Goal: Transaction & Acquisition: Book appointment/travel/reservation

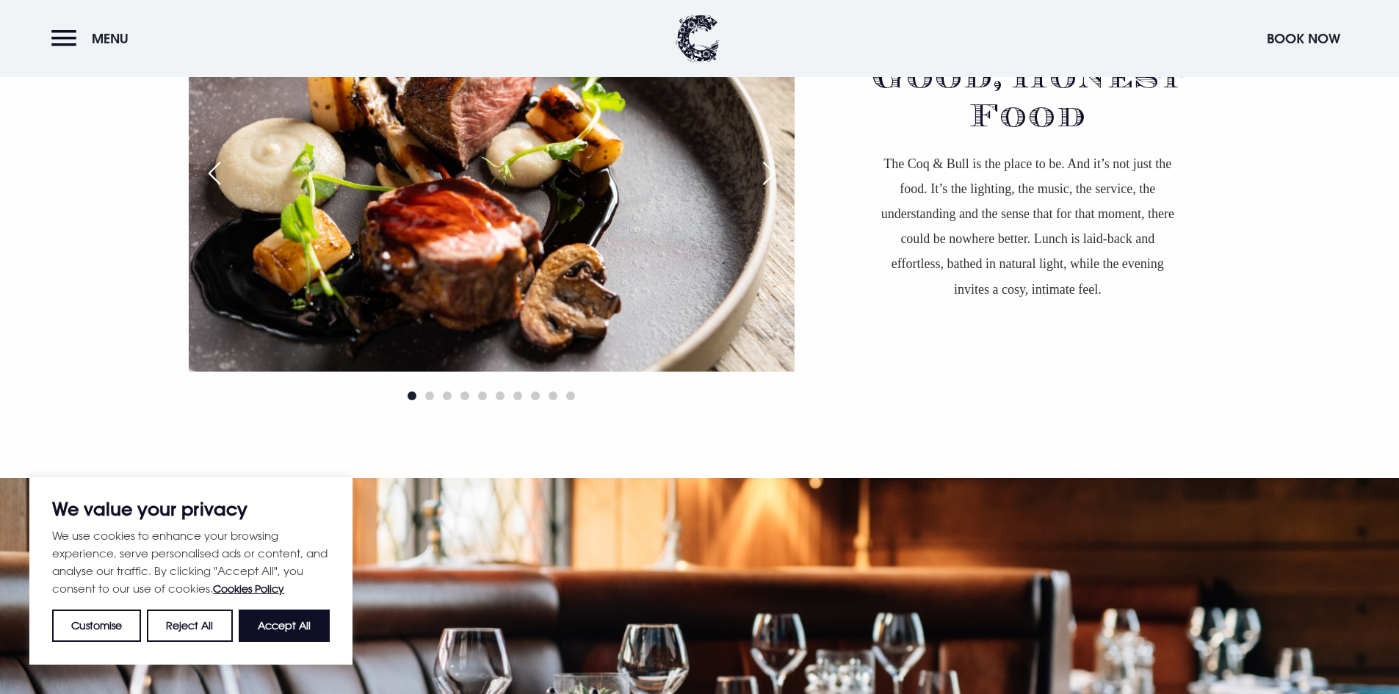
scroll to position [1175, 0]
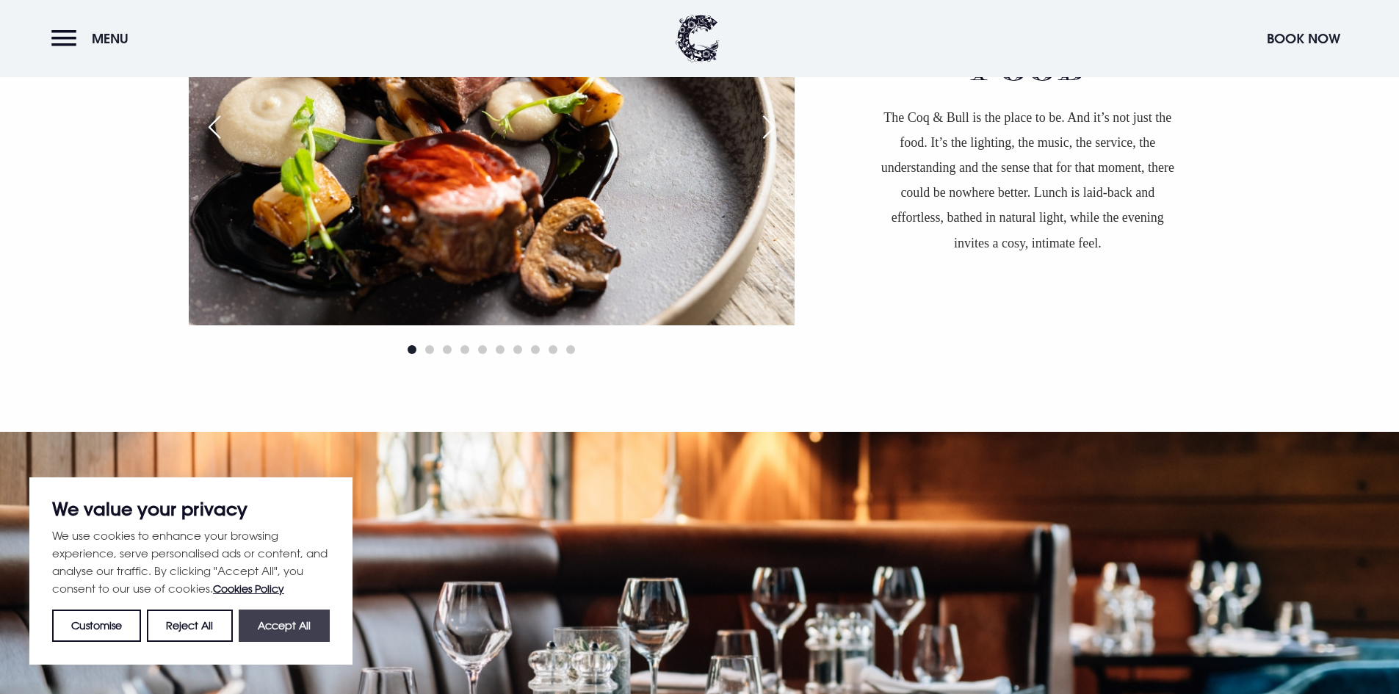
click at [266, 620] on button "Accept All" at bounding box center [284, 626] width 91 height 32
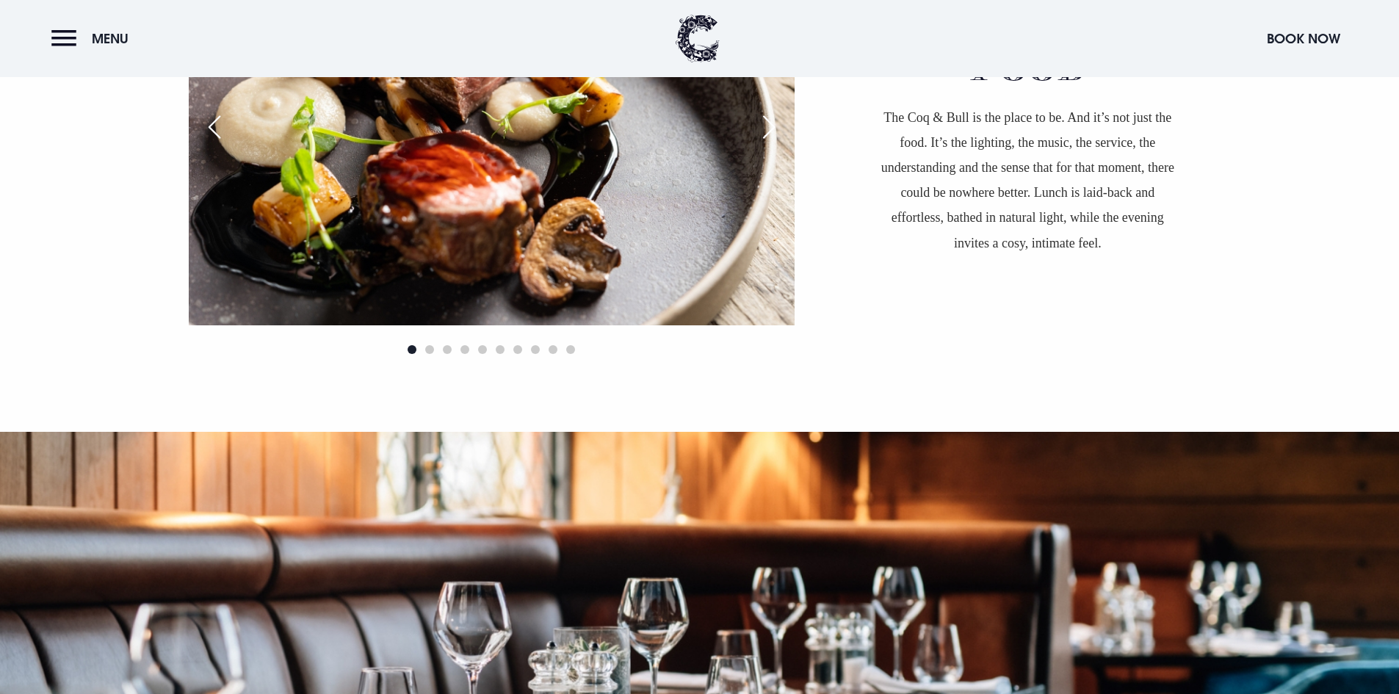
checkbox input "true"
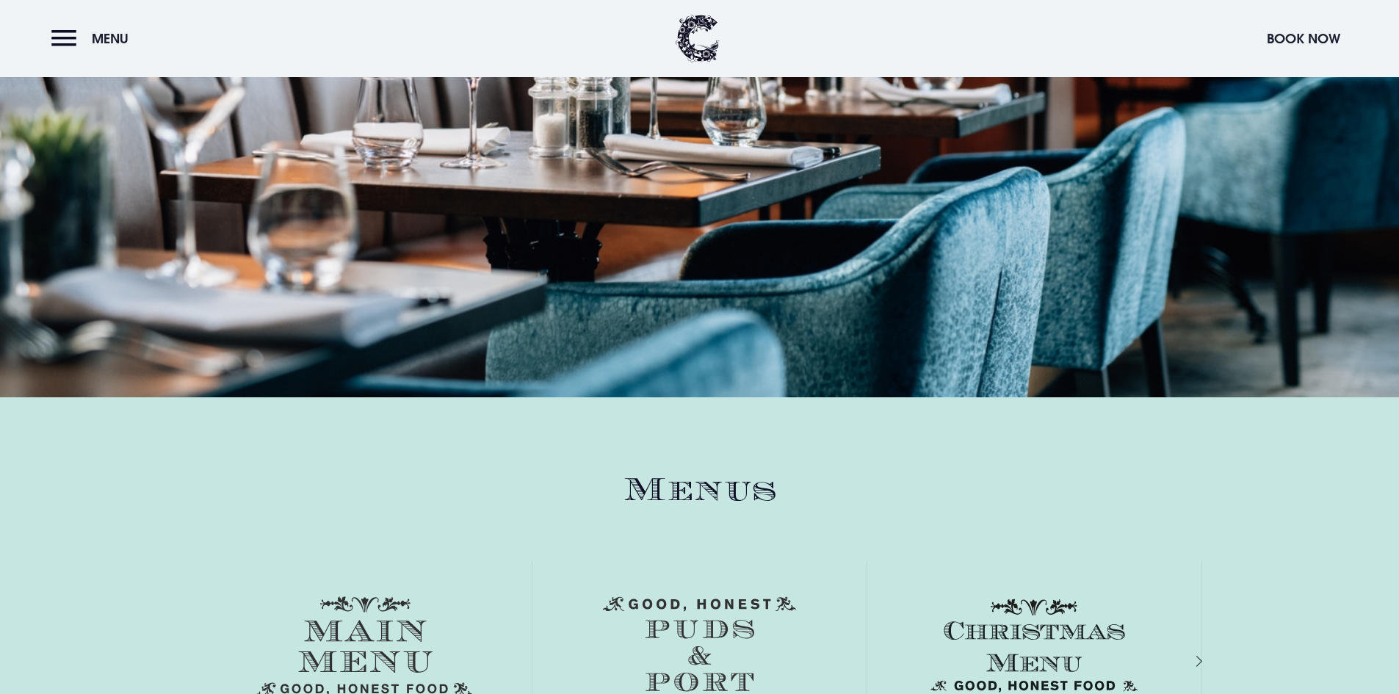
scroll to position [2057, 0]
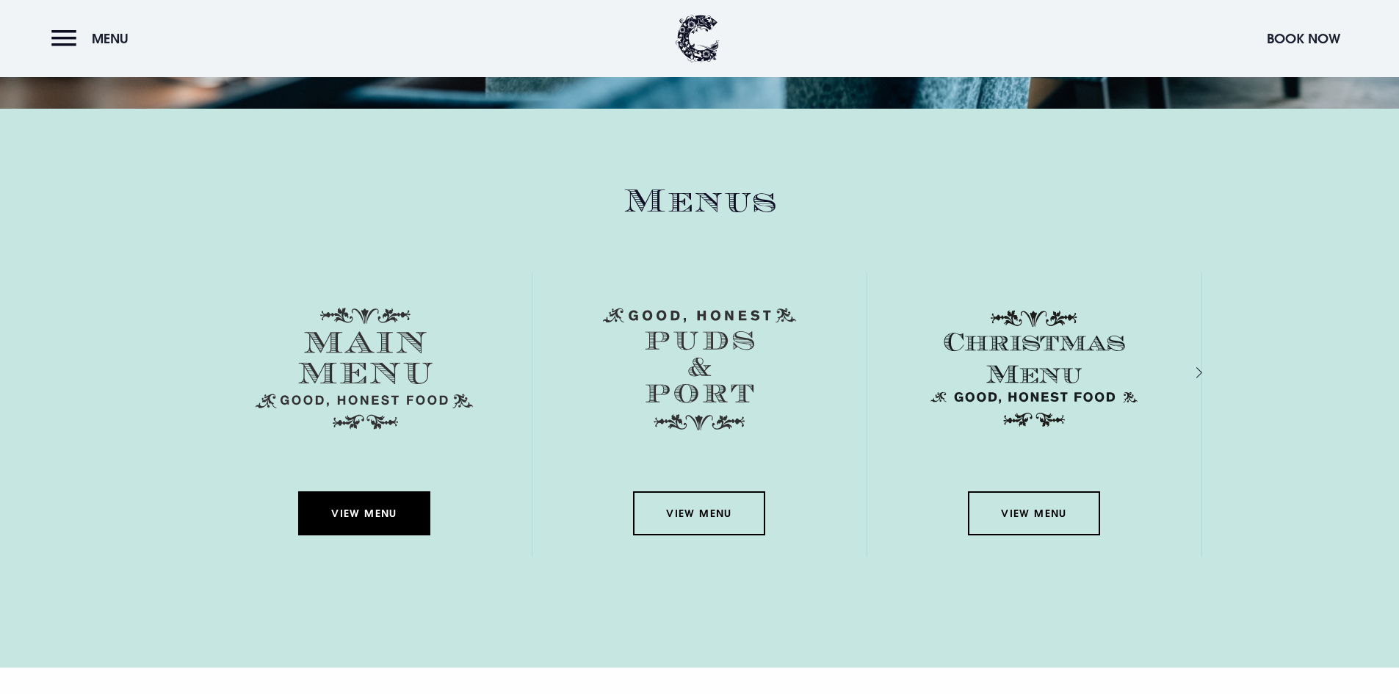
click at [378, 503] on link "View Menu" at bounding box center [364, 513] width 132 height 44
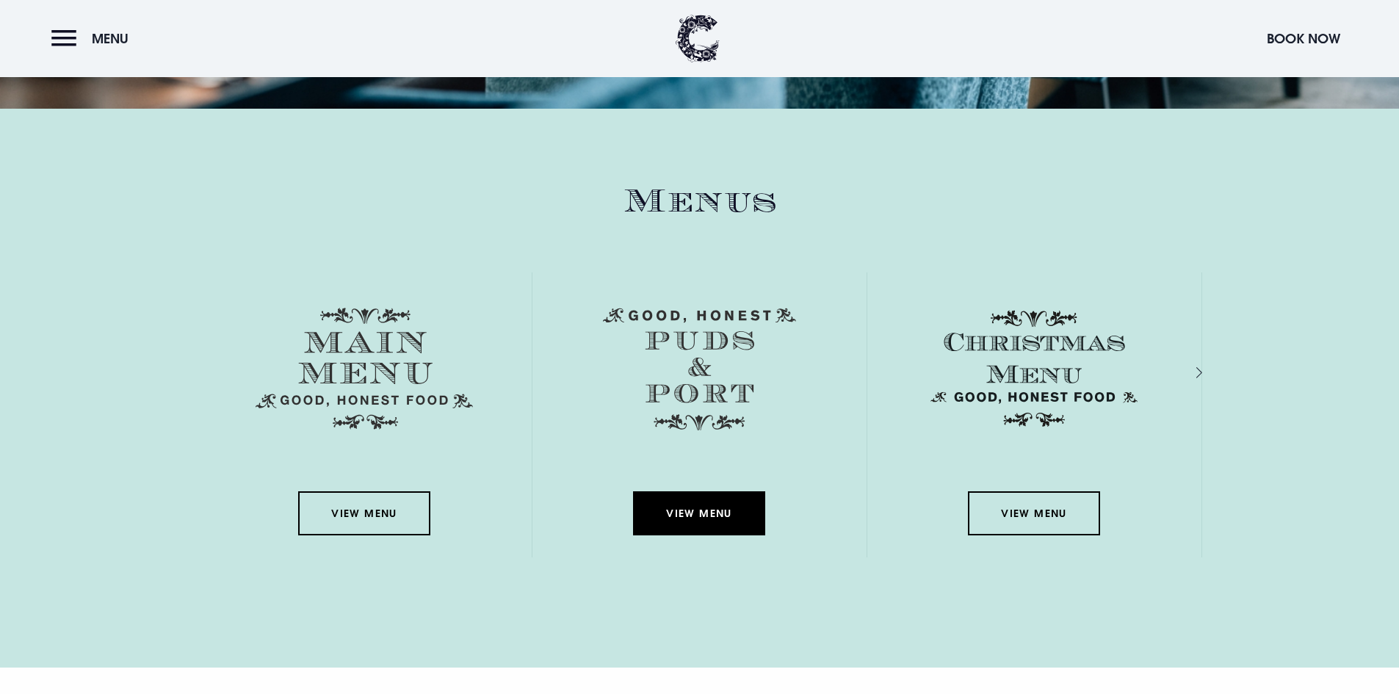
click at [707, 521] on link "View Menu" at bounding box center [699, 513] width 132 height 44
click at [707, 604] on section "Menus View Menu View Menu View Menu View Menu View Menu" at bounding box center [699, 389] width 1399 height 560
click at [712, 497] on link "View Menu" at bounding box center [699, 513] width 132 height 44
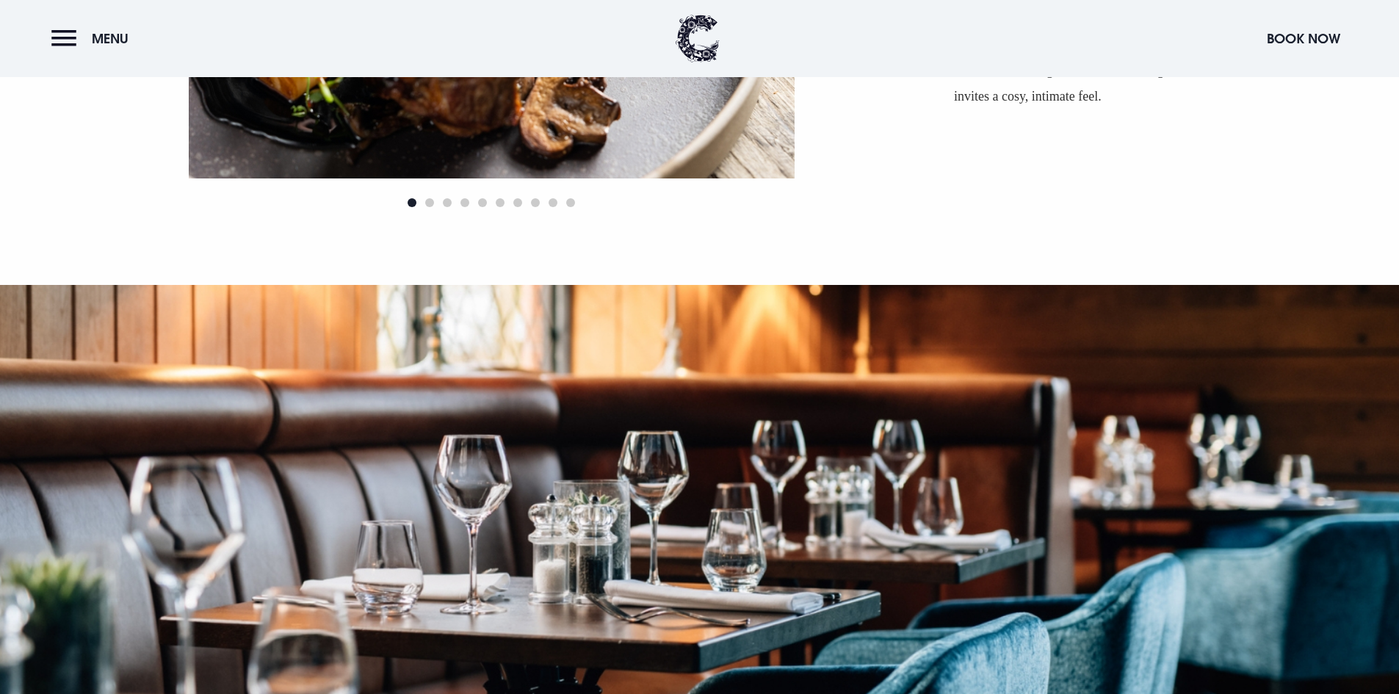
scroll to position [881, 0]
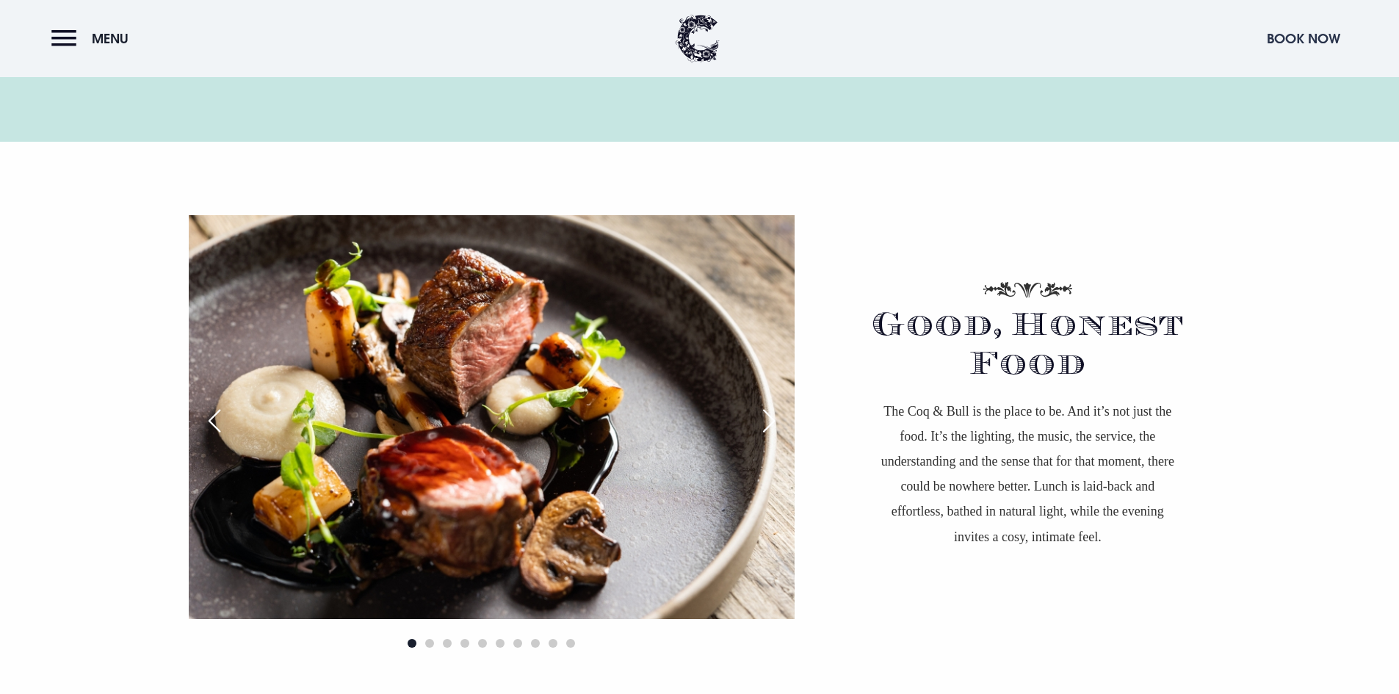
click at [1301, 32] on button "Book Now" at bounding box center [1304, 39] width 88 height 32
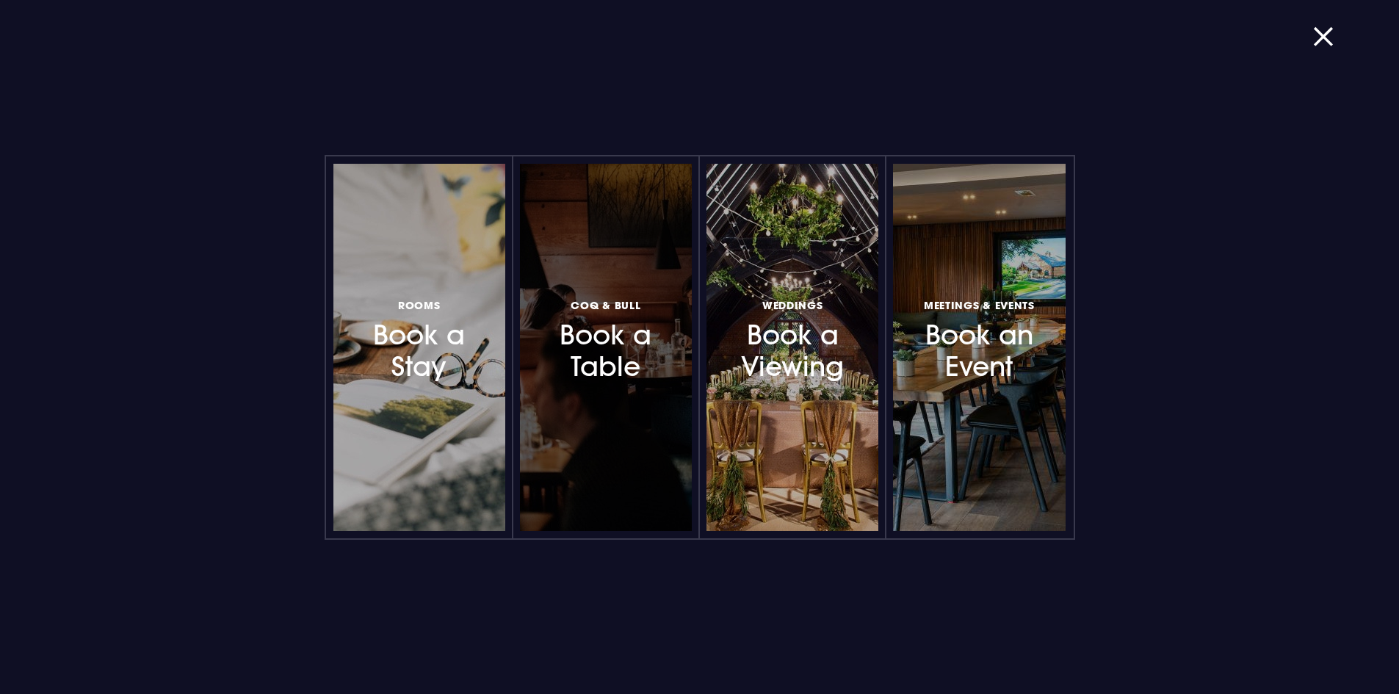
click at [615, 312] on h3 "Coq & Bull Book a Table" at bounding box center [606, 339] width 128 height 87
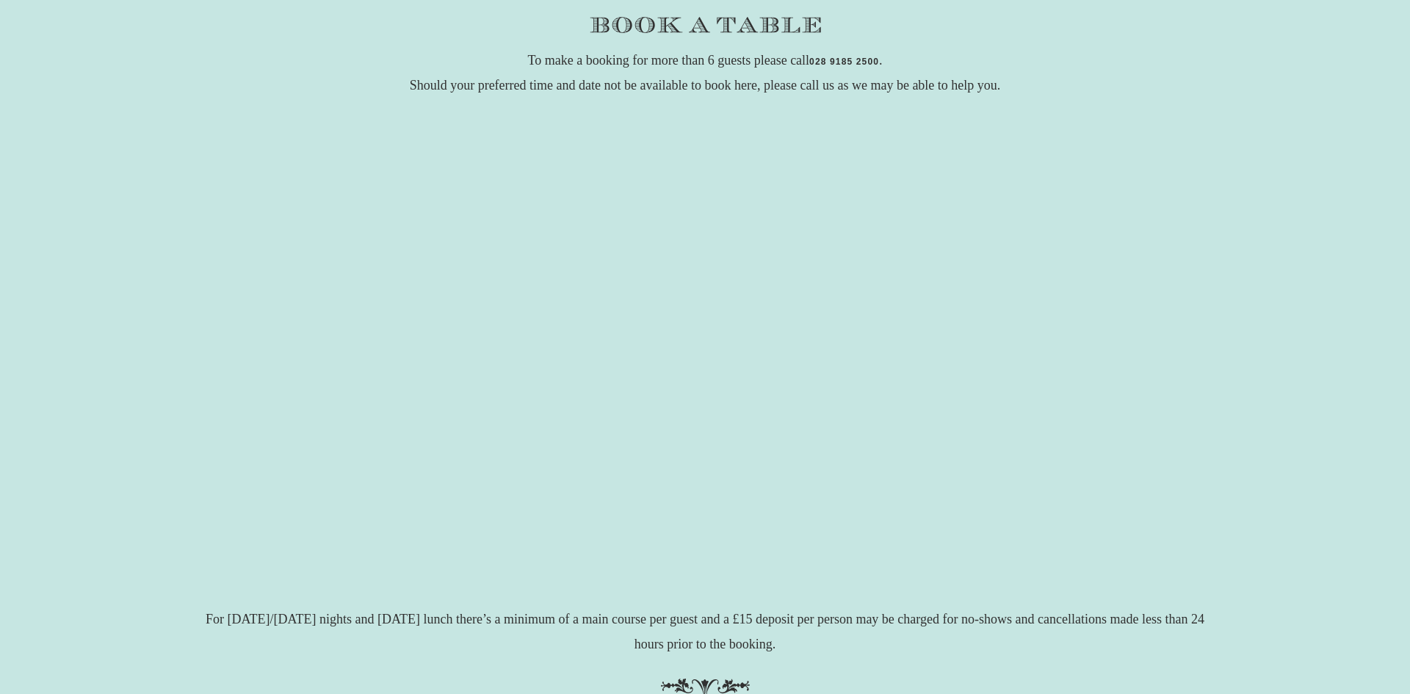
scroll to position [220, 0]
